Goal: Transaction & Acquisition: Download file/media

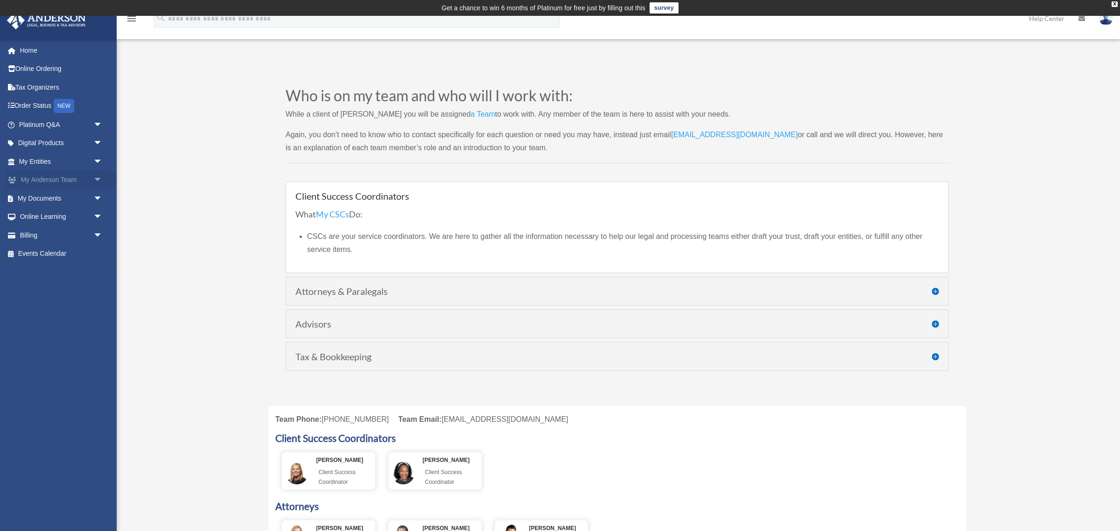
click at [53, 187] on link "My Anderson Team arrow_drop_down" at bounding box center [62, 180] width 110 height 19
click at [53, 198] on link "My Documents arrow_drop_down" at bounding box center [62, 198] width 110 height 19
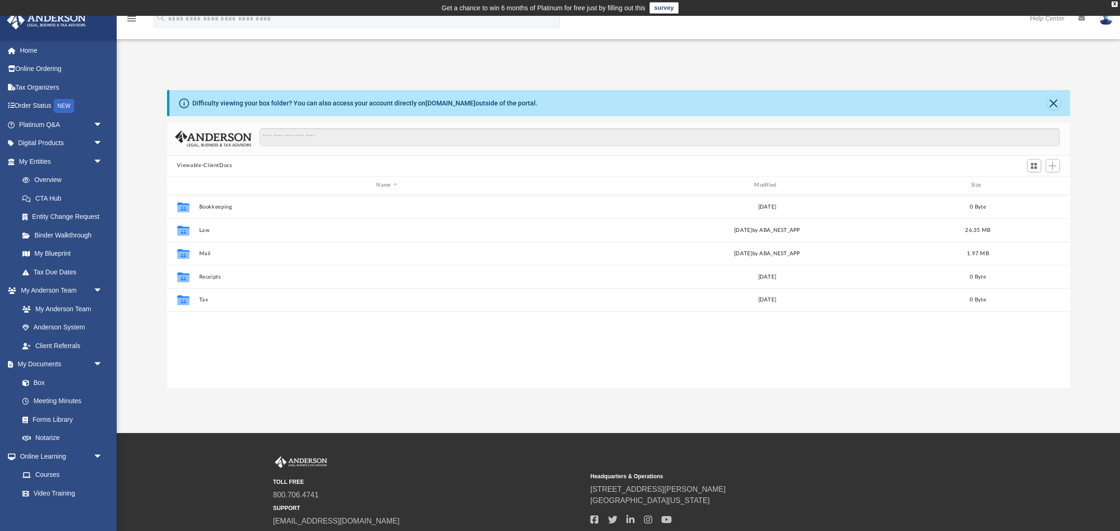
scroll to position [211, 903]
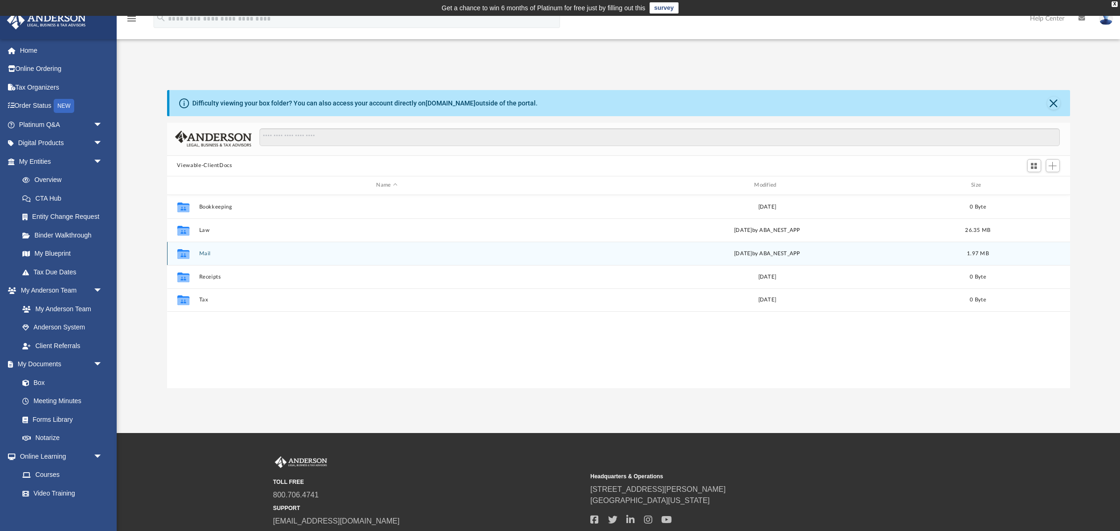
click at [203, 254] on button "Mail" at bounding box center [387, 253] width 376 height 6
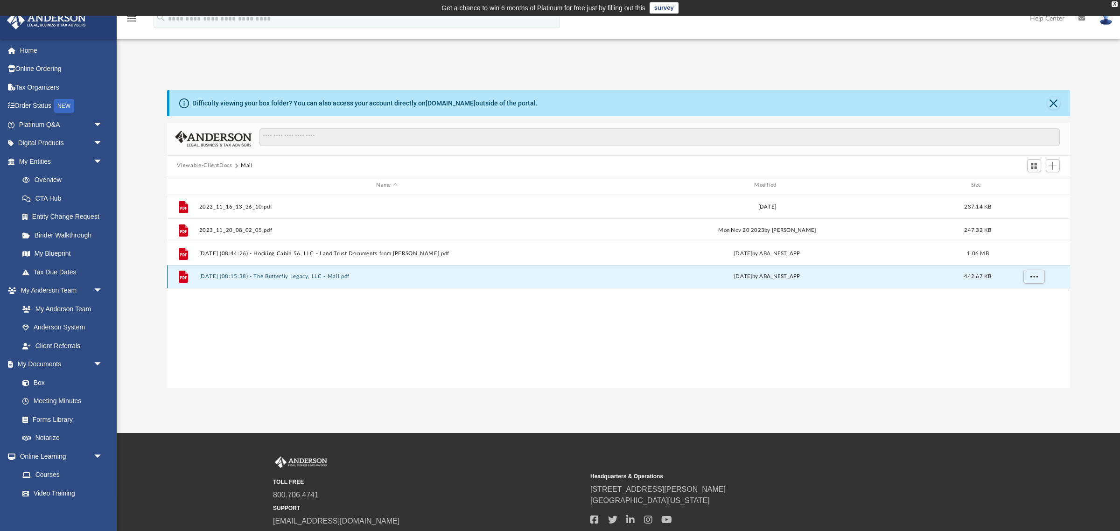
click at [306, 276] on button "[DATE] (08:15:38) - The Butterfly Legacy, LLC - Mail.pdf" at bounding box center [387, 276] width 376 height 6
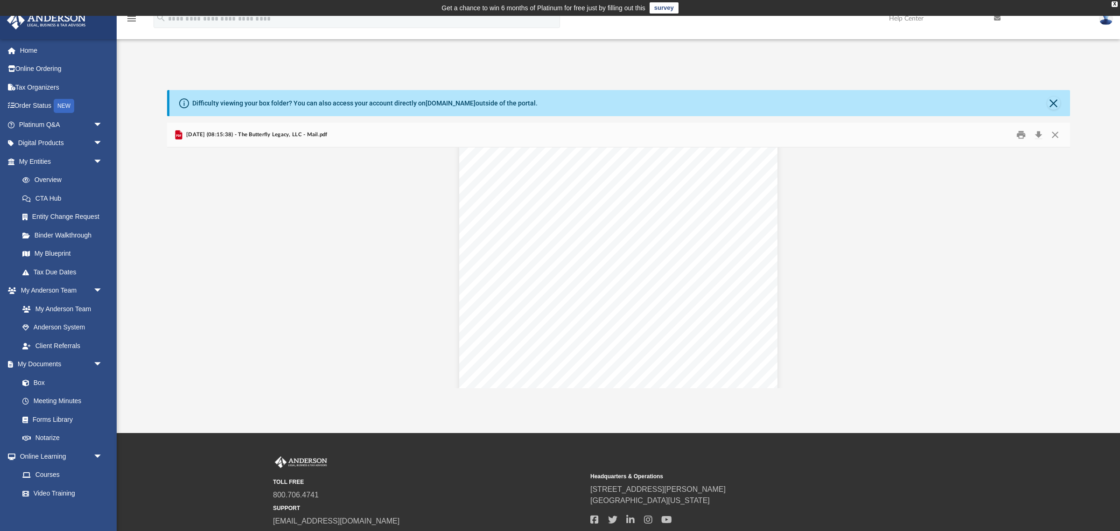
scroll to position [1814, 0]
click at [1037, 137] on button "Download" at bounding box center [1038, 134] width 17 height 14
click at [1051, 105] on button "Close" at bounding box center [1053, 103] width 13 height 13
